Goal: Information Seeking & Learning: Learn about a topic

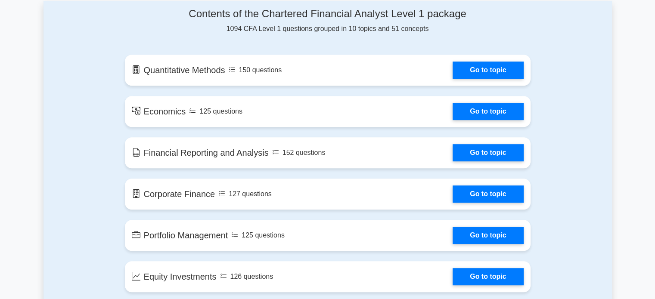
scroll to position [431, 0]
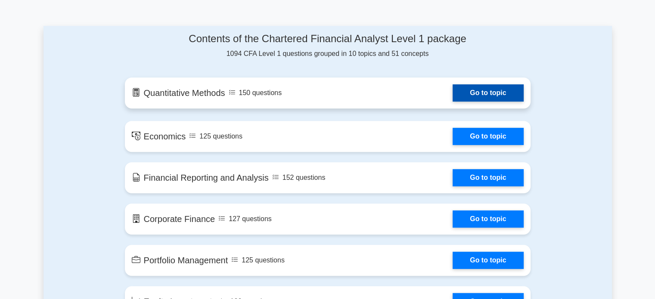
click at [483, 90] on link "Go to topic" at bounding box center [488, 92] width 71 height 17
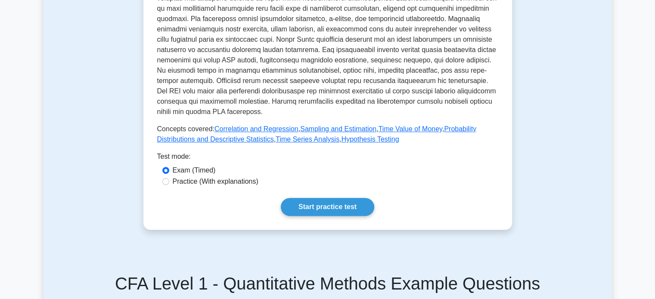
scroll to position [345, 0]
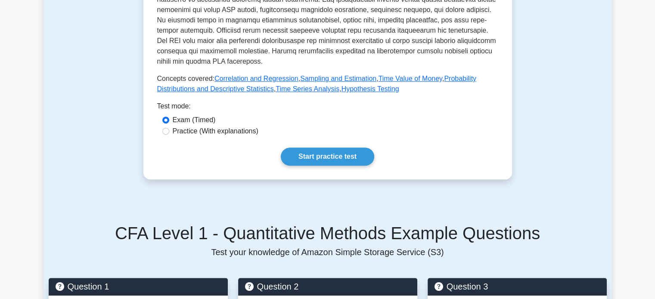
click at [219, 131] on label "Practice (With explanations)" at bounding box center [216, 131] width 86 height 10
click at [169, 131] on input "Practice (With explanations)" at bounding box center [165, 131] width 7 height 7
radio input "true"
click at [200, 120] on label "Exam (Timed)" at bounding box center [194, 120] width 43 height 10
click at [169, 120] on input "Exam (Timed)" at bounding box center [165, 120] width 7 height 7
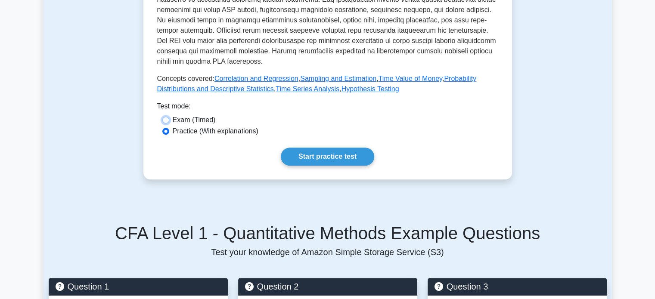
radio input "true"
click at [188, 133] on label "Practice (With explanations)" at bounding box center [216, 131] width 86 height 10
click at [169, 133] on input "Practice (With explanations)" at bounding box center [165, 131] width 7 height 7
radio input "true"
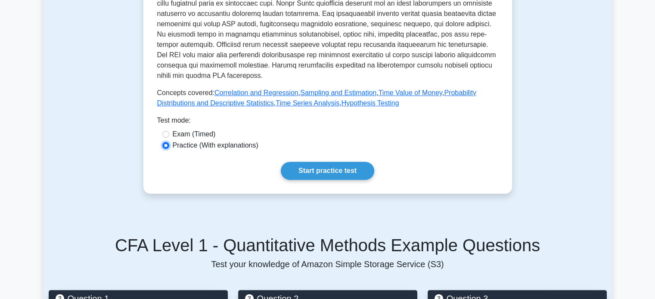
scroll to position [332, 0]
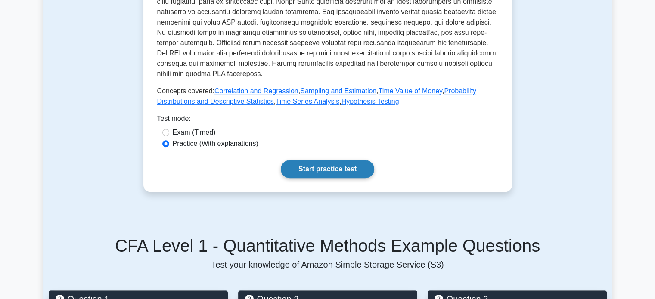
click at [345, 169] on link "Start practice test" at bounding box center [328, 169] width 94 height 18
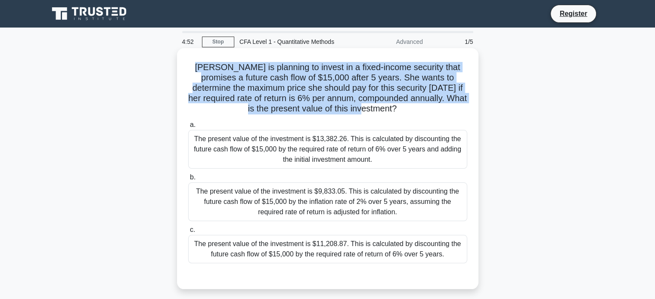
drag, startPoint x: 188, startPoint y: 65, endPoint x: 415, endPoint y: 113, distance: 231.6
click at [415, 113] on h5 "[PERSON_NAME] is planning to invest in a fixed-income security that promises a …" at bounding box center [327, 88] width 281 height 53
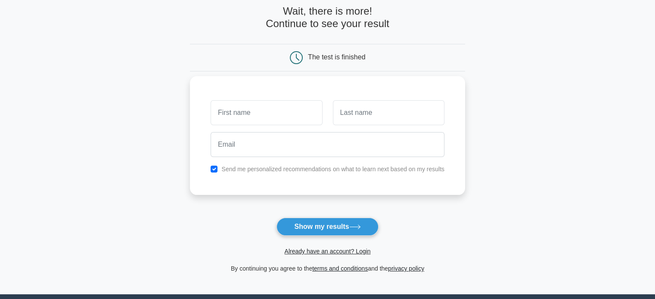
scroll to position [86, 0]
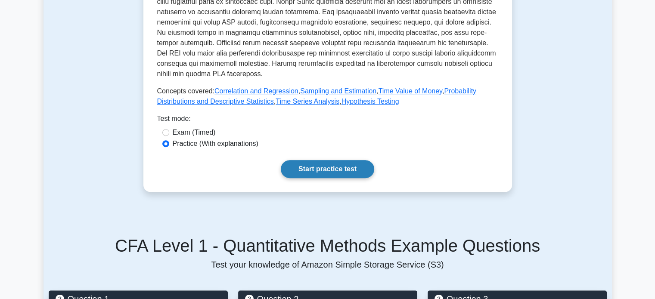
click at [320, 172] on link "Start practice test" at bounding box center [328, 169] width 94 height 18
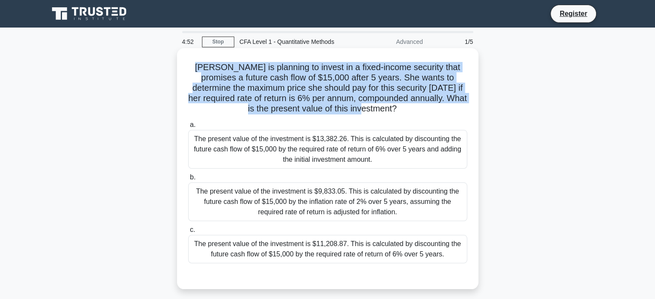
drag, startPoint x: 190, startPoint y: 66, endPoint x: 405, endPoint y: 112, distance: 220.0
click at [405, 112] on h5 "[PERSON_NAME] is planning to invest in a fixed-income security that promises a …" at bounding box center [327, 88] width 281 height 53
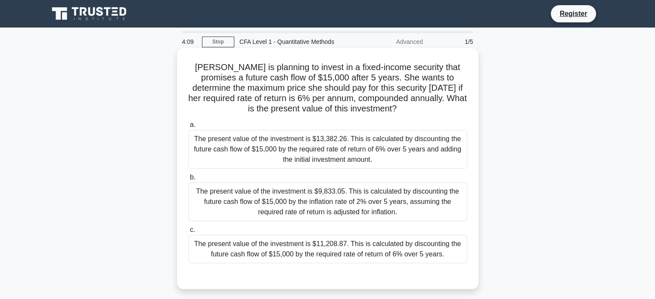
click at [284, 246] on div "The present value of the investment is $11,208.87. This is calculated by discou…" at bounding box center [327, 249] width 279 height 28
click at [188, 233] on input "c. The present value of the investment is $11,208.87. This is calculated by dis…" at bounding box center [188, 231] width 0 height 6
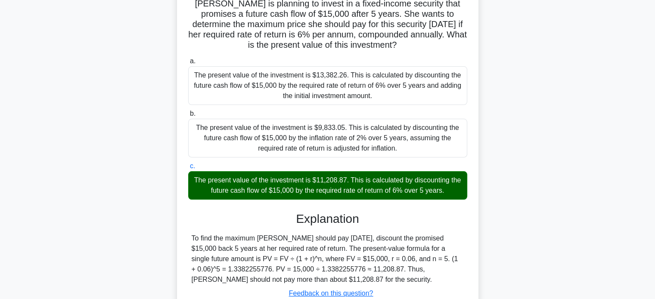
scroll to position [166, 0]
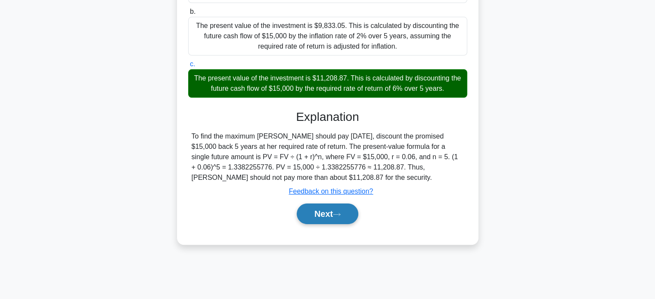
click at [334, 211] on button "Next" at bounding box center [328, 214] width 62 height 21
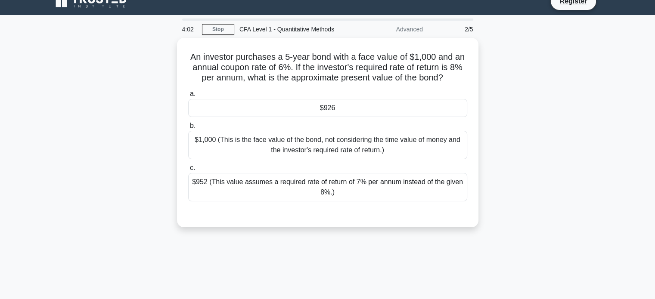
scroll to position [0, 0]
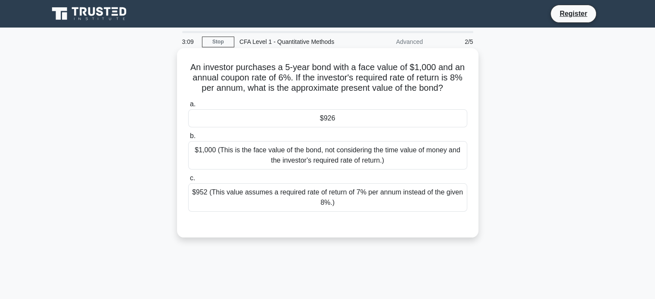
click at [362, 115] on div "$926" at bounding box center [327, 118] width 279 height 18
click at [188, 107] on input "a. $926" at bounding box center [188, 105] width 0 height 6
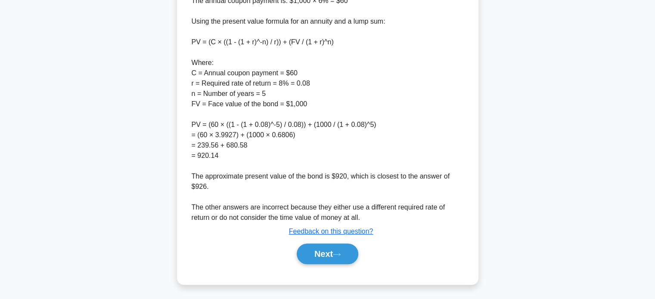
scroll to position [313, 0]
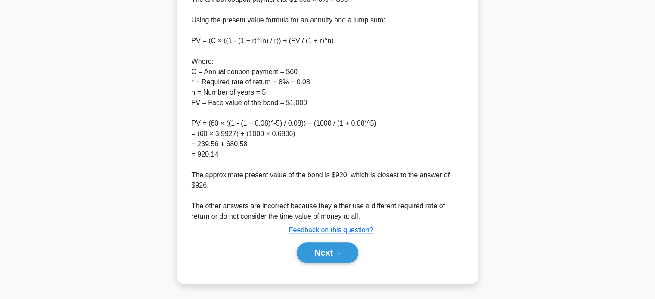
drag, startPoint x: 315, startPoint y: 248, endPoint x: 329, endPoint y: 235, distance: 18.9
click at [316, 248] on button "Next" at bounding box center [328, 253] width 62 height 21
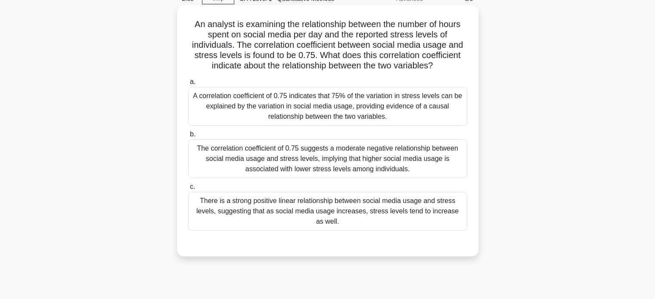
scroll to position [0, 0]
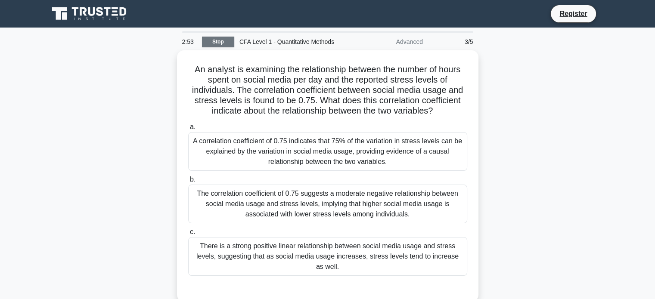
click at [218, 47] on link "Stop" at bounding box center [218, 42] width 32 height 11
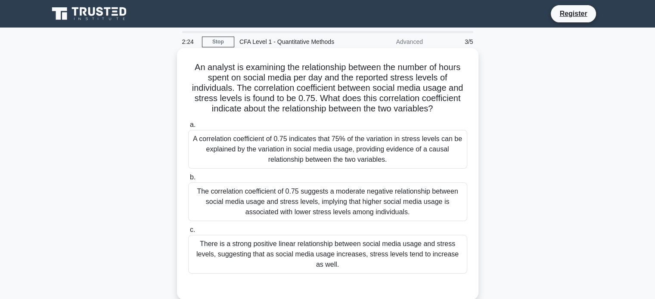
click at [407, 156] on div "A correlation coefficient of 0.75 indicates that 75% of the variation in stress…" at bounding box center [327, 149] width 279 height 39
click at [188, 128] on input "a. A correlation coefficient of 0.75 indicates that 75% of the variation in str…" at bounding box center [188, 125] width 0 height 6
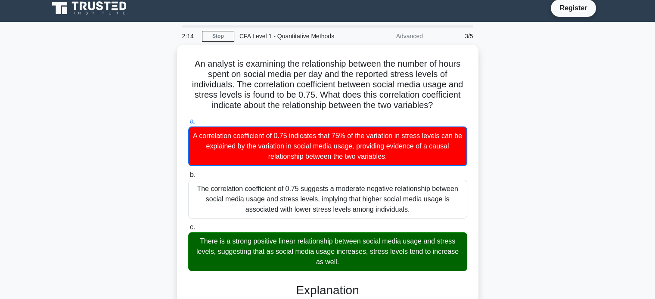
scroll to position [43, 0]
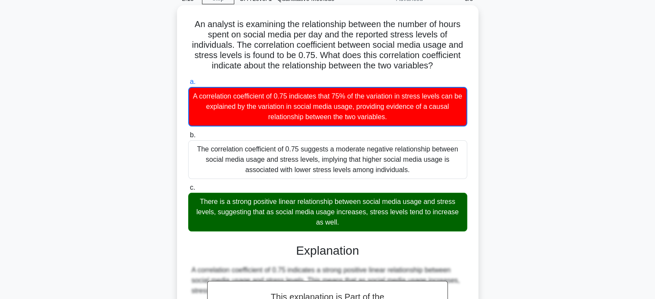
drag, startPoint x: 194, startPoint y: 25, endPoint x: 190, endPoint y: 25, distance: 4.7
click at [190, 25] on h5 "An analyst is examining the relationship between the number of hours spent on s…" at bounding box center [327, 45] width 281 height 53
click at [189, 24] on h5 "An analyst is examining the relationship between the number of hours spent on s…" at bounding box center [327, 45] width 281 height 53
drag, startPoint x: 191, startPoint y: 24, endPoint x: 339, endPoint y: 224, distance: 248.6
click at [339, 224] on div "An analyst is examining the relationship between the number of hours spent on s…" at bounding box center [328, 218] width 295 height 418
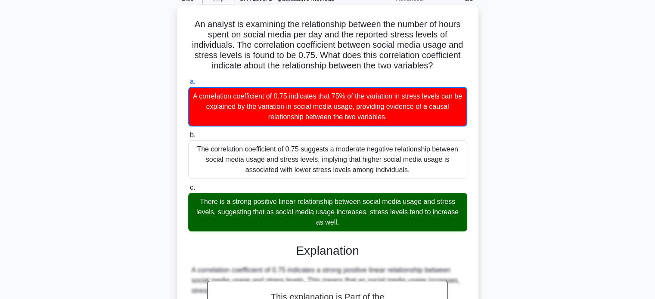
copy div "An analyst is examining the relationship between the number of hours spent on s…"
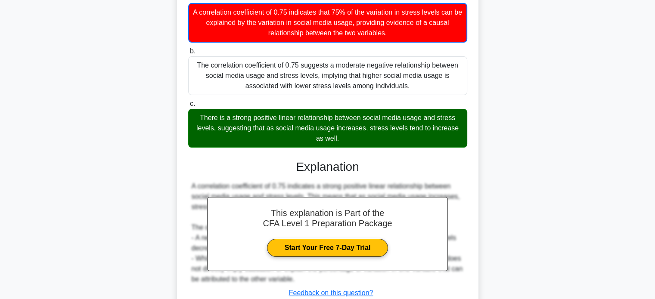
click at [496, 140] on div "An analyst is examining the relationship between the number of hours spent on s…" at bounding box center [328, 139] width 569 height 436
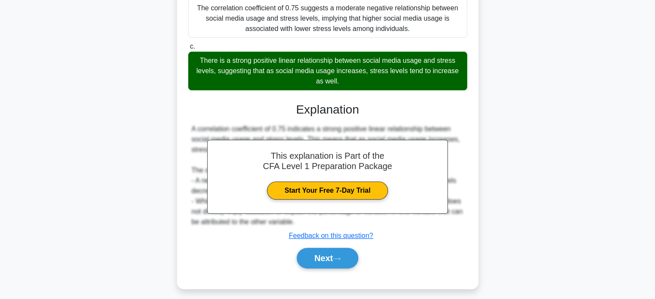
scroll to position [190, 0]
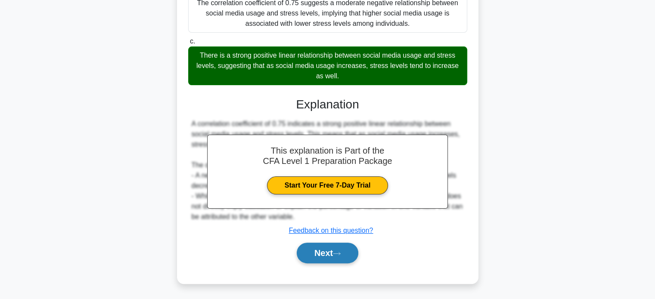
click at [324, 249] on button "Next" at bounding box center [328, 253] width 62 height 21
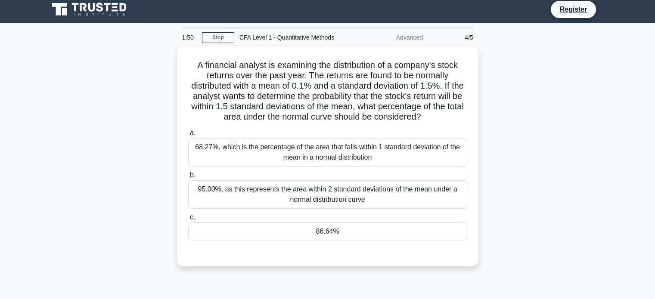
scroll to position [0, 0]
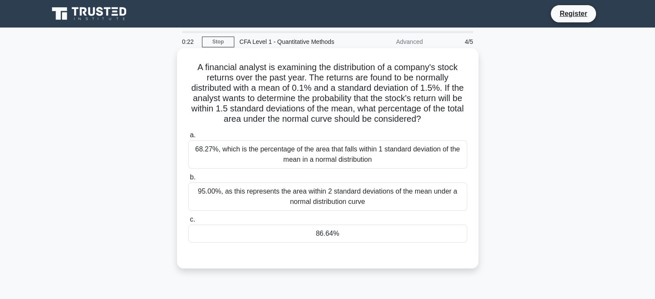
drag, startPoint x: 191, startPoint y: 63, endPoint x: 372, endPoint y: 241, distance: 253.5
click at [372, 241] on div "A financial analyst is examining the distribution of a company's stock returns …" at bounding box center [328, 159] width 295 height 214
copy div "A financial analyst is examining the distribution of a company's stock returns …"
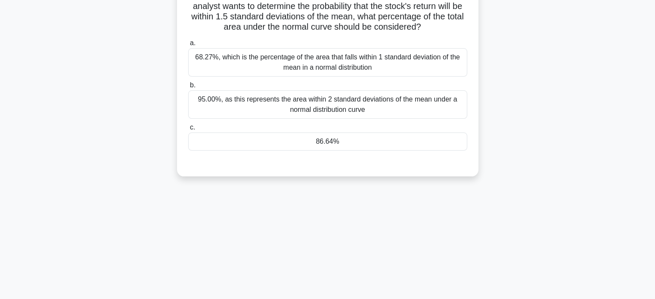
scroll to position [166, 0]
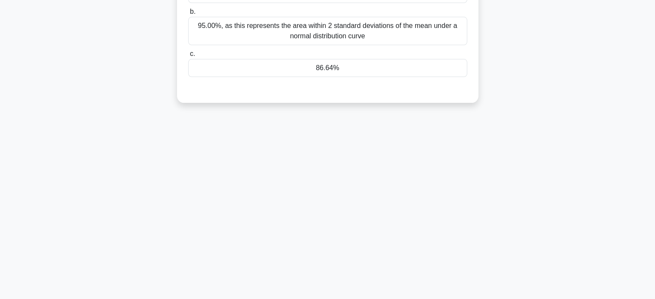
click at [456, 137] on div "0:11 Stop CFA Level 1 - Quantitative Methods Advanced 4/5 A financial analyst i…" at bounding box center [328, 80] width 569 height 431
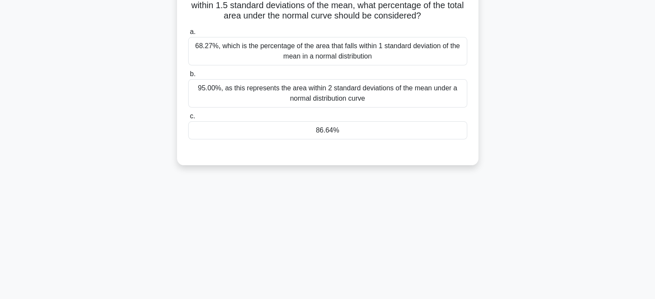
scroll to position [37, 0]
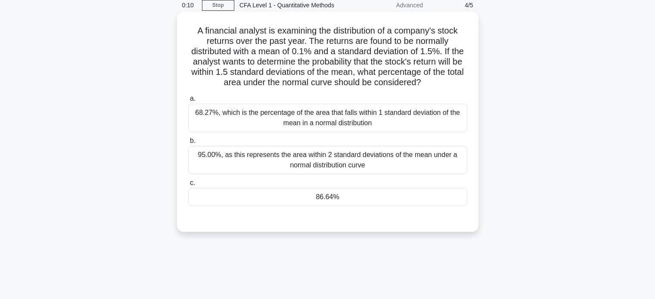
click at [356, 128] on div "68.27%, which is the percentage of the area that falls within 1 standard deviat…" at bounding box center [327, 118] width 279 height 28
click at [188, 102] on input "a. 68.27%, which is the percentage of the area that falls within 1 standard dev…" at bounding box center [188, 99] width 0 height 6
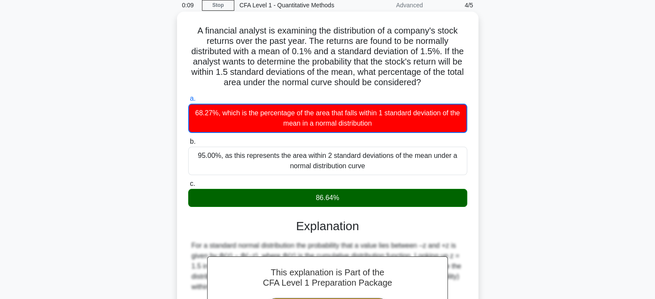
scroll to position [166, 0]
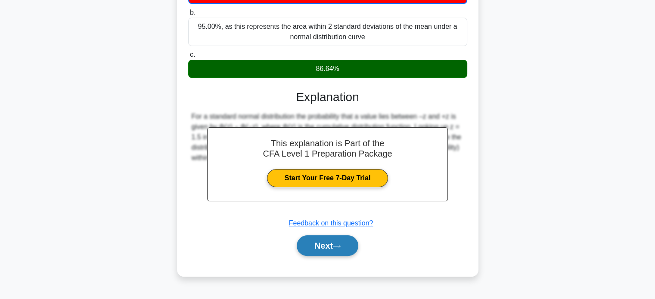
click at [336, 244] on icon at bounding box center [337, 246] width 8 height 5
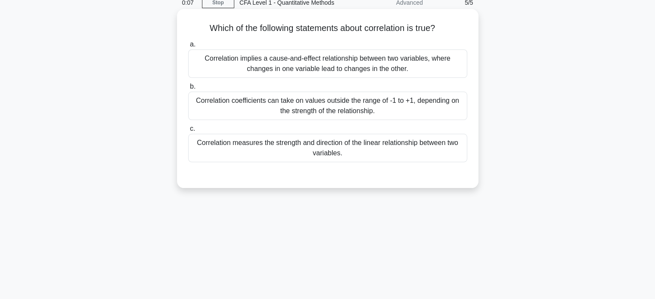
scroll to position [0, 0]
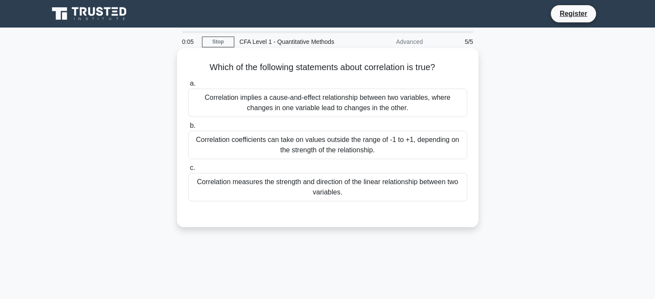
drag, startPoint x: 199, startPoint y: 67, endPoint x: 374, endPoint y: 194, distance: 216.5
click at [374, 198] on div "Which of the following statements about correlation is true? .spinner_0XTQ{tran…" at bounding box center [328, 138] width 295 height 172
copy div "Which of the following statements about correlation is true? .spinner_0XTQ{tran…"
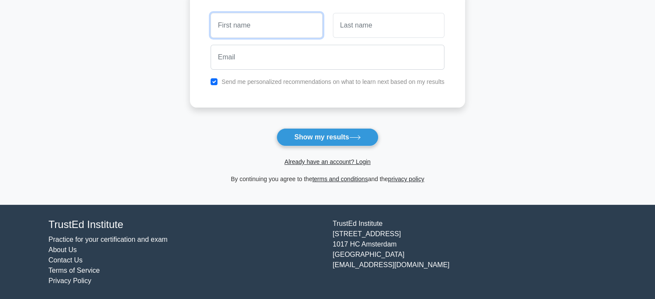
scroll to position [133, 0]
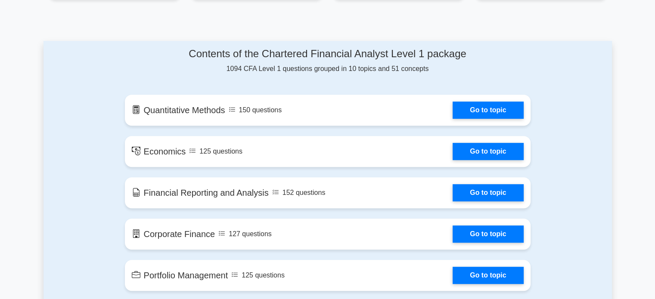
scroll to position [431, 0]
